Goal: Book appointment/travel/reservation

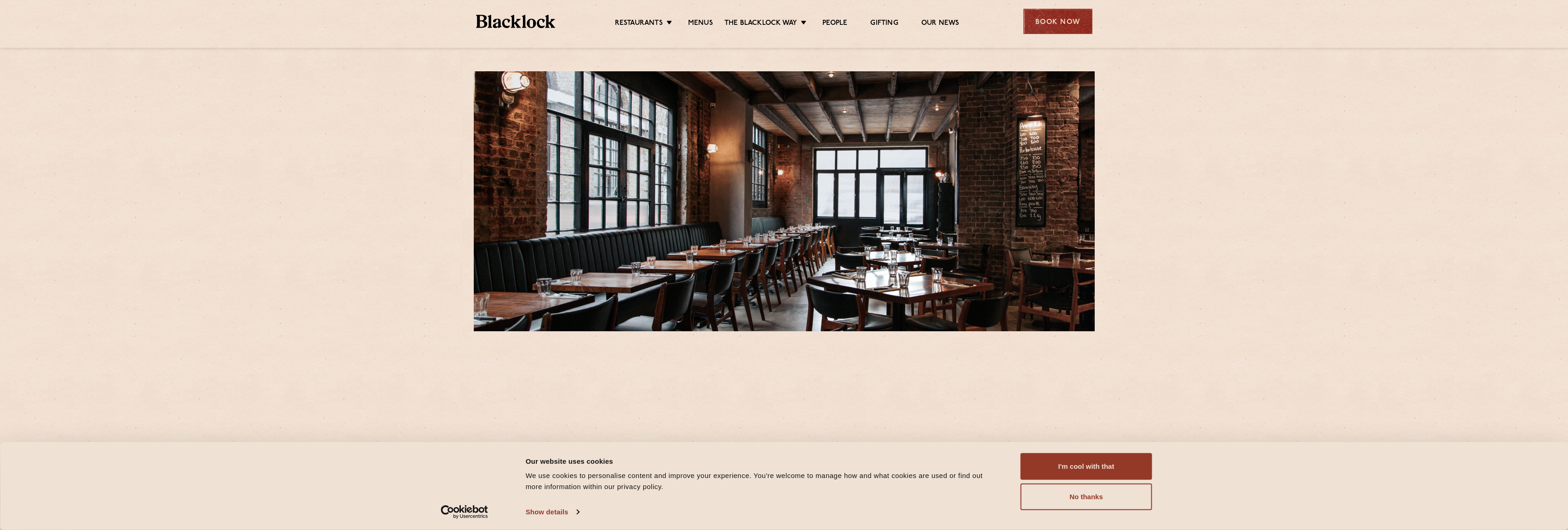
click at [1049, 16] on div "Book Now" at bounding box center [1058, 21] width 69 height 26
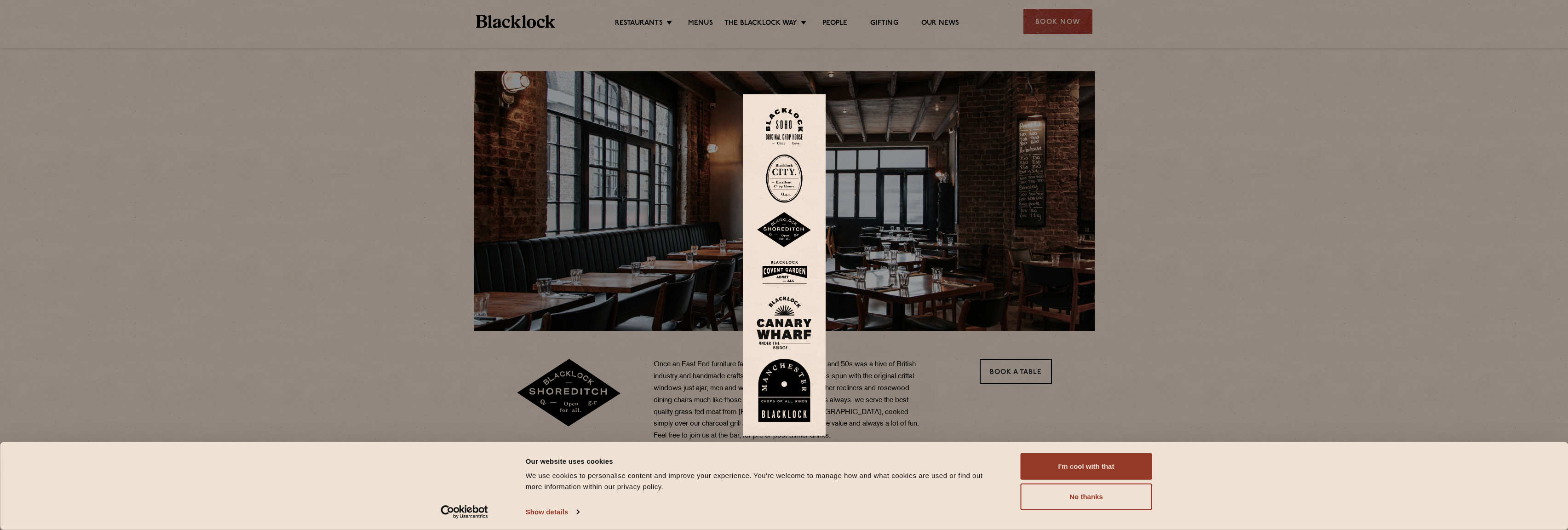
click at [798, 225] on img at bounding box center [784, 230] width 55 height 35
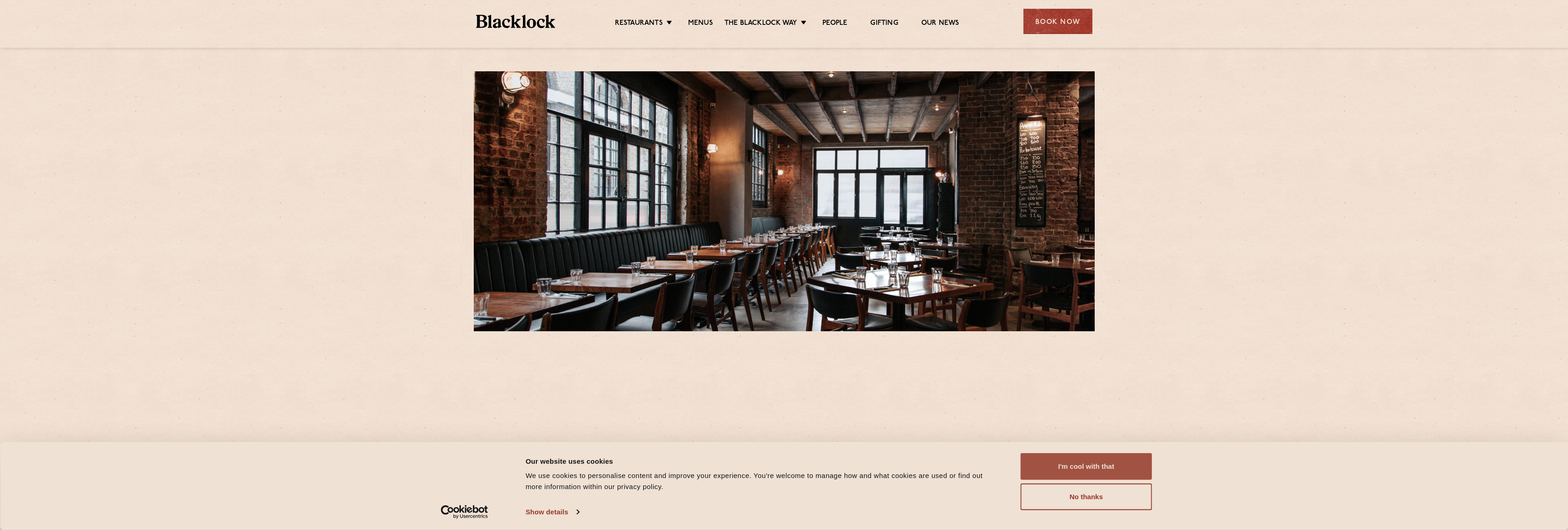
click at [1093, 457] on button "I'm cool with that" at bounding box center [1086, 466] width 131 height 26
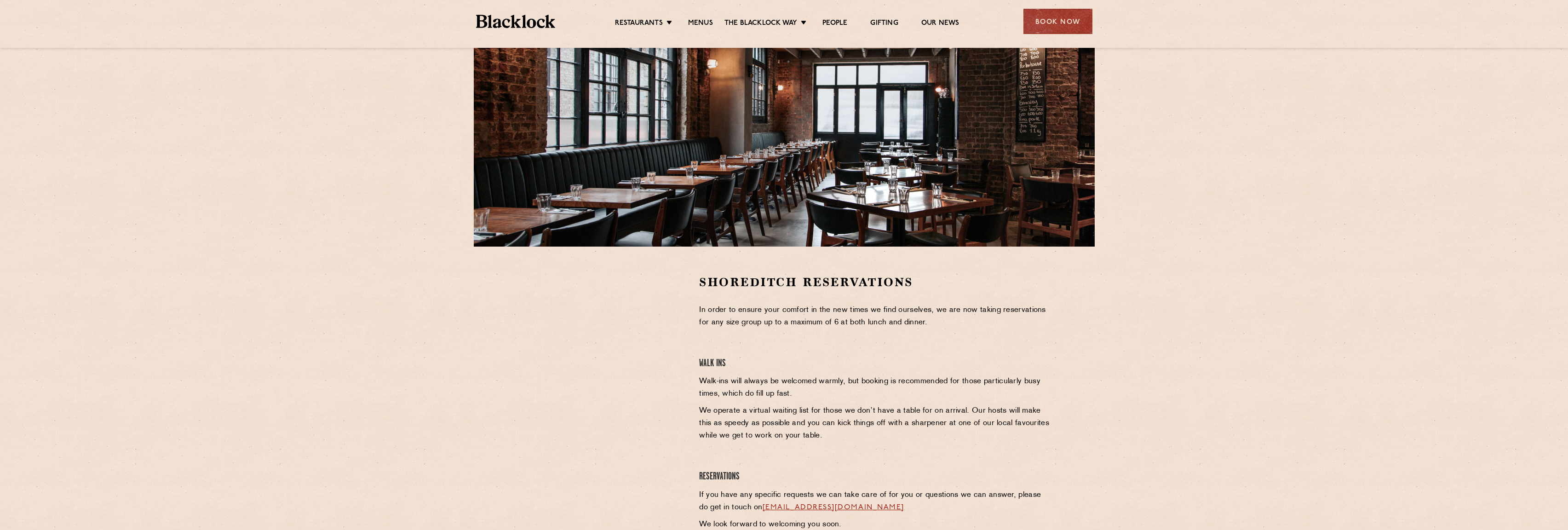
scroll to position [95, 0]
